Goal: Task Accomplishment & Management: Use online tool/utility

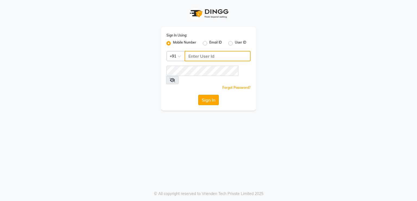
type input "7821053470"
click at [206, 95] on button "Sign In" at bounding box center [208, 100] width 21 height 10
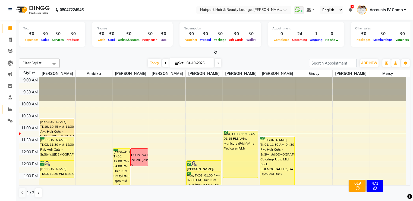
click at [9, 109] on icon at bounding box center [10, 109] width 4 height 4
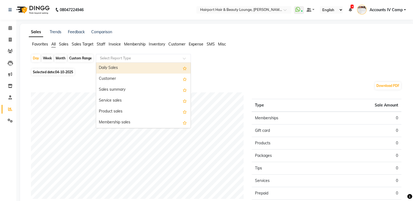
click at [137, 60] on input "text" at bounding box center [138, 57] width 78 height 5
click at [122, 69] on div "Daily Sales" at bounding box center [143, 67] width 95 height 11
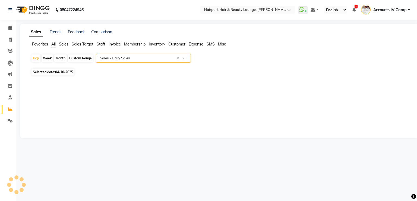
select select "full_report"
select select "csv"
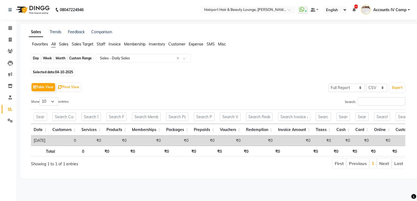
click at [36, 58] on div "Day" at bounding box center [36, 58] width 9 height 8
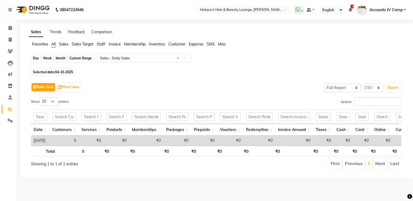
select select "10"
select select "2025"
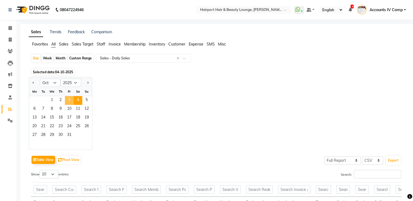
click at [68, 99] on span "3" at bounding box center [69, 100] width 9 height 9
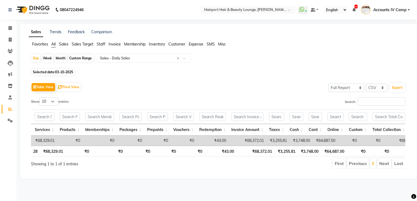
scroll to position [0, 49]
click at [63, 45] on span "Sales" at bounding box center [64, 44] width 10 height 5
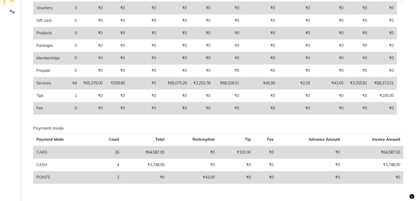
scroll to position [0, 0]
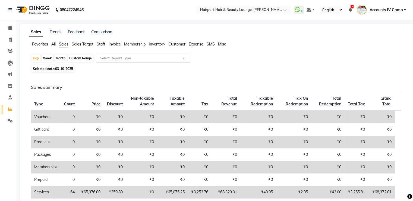
click at [52, 44] on span "All" at bounding box center [53, 44] width 4 height 5
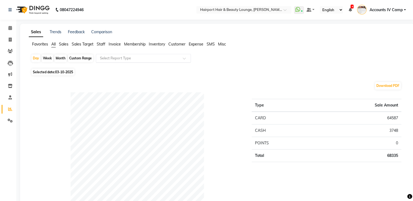
click at [117, 59] on input "text" at bounding box center [138, 57] width 78 height 5
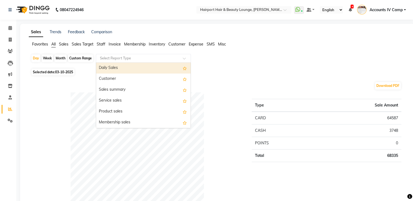
click at [112, 71] on div "Daily Sales" at bounding box center [143, 67] width 95 height 11
select select "full_report"
select select "csv"
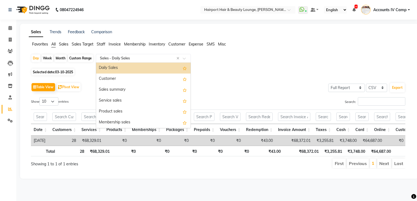
click at [124, 56] on input "text" at bounding box center [138, 57] width 78 height 5
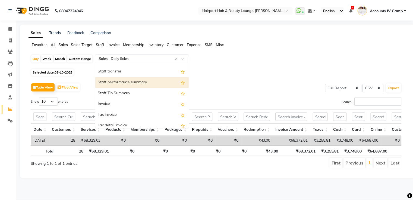
scroll to position [326, 0]
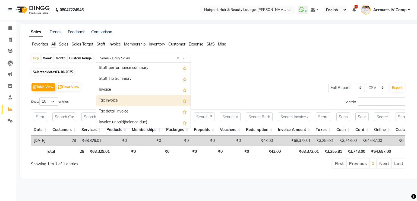
click at [135, 100] on div "Tax invoice" at bounding box center [143, 100] width 95 height 11
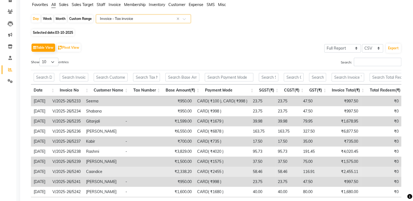
scroll to position [84, 0]
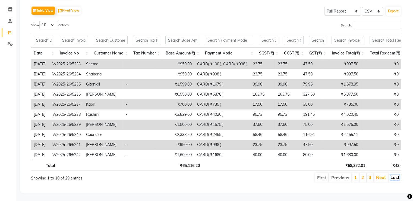
click at [394, 174] on link "Last" at bounding box center [395, 176] width 9 height 5
